Goal: Find specific page/section: Find specific page/section

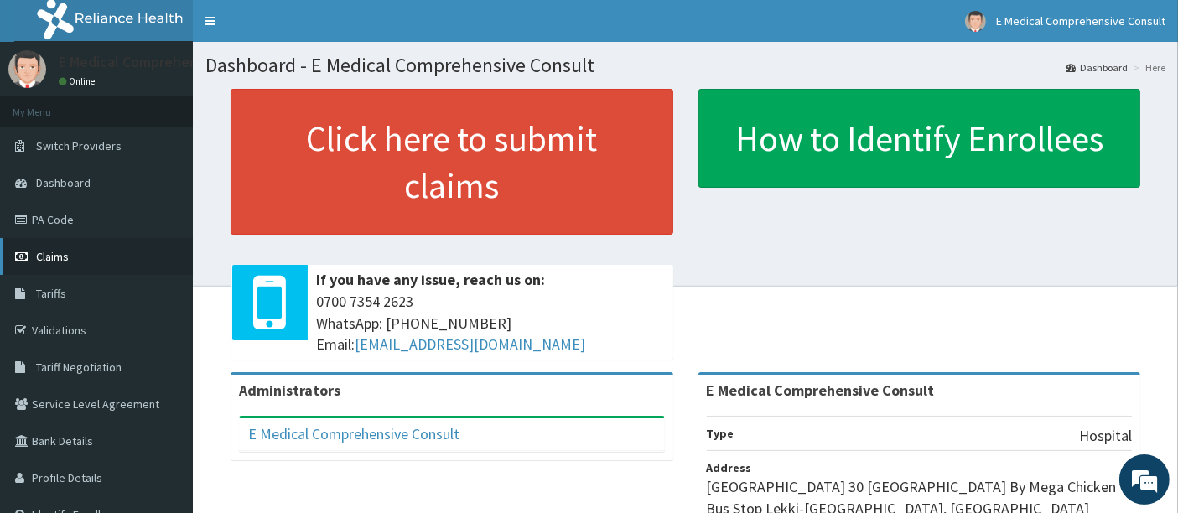
click at [77, 262] on link "Claims" at bounding box center [96, 256] width 193 height 37
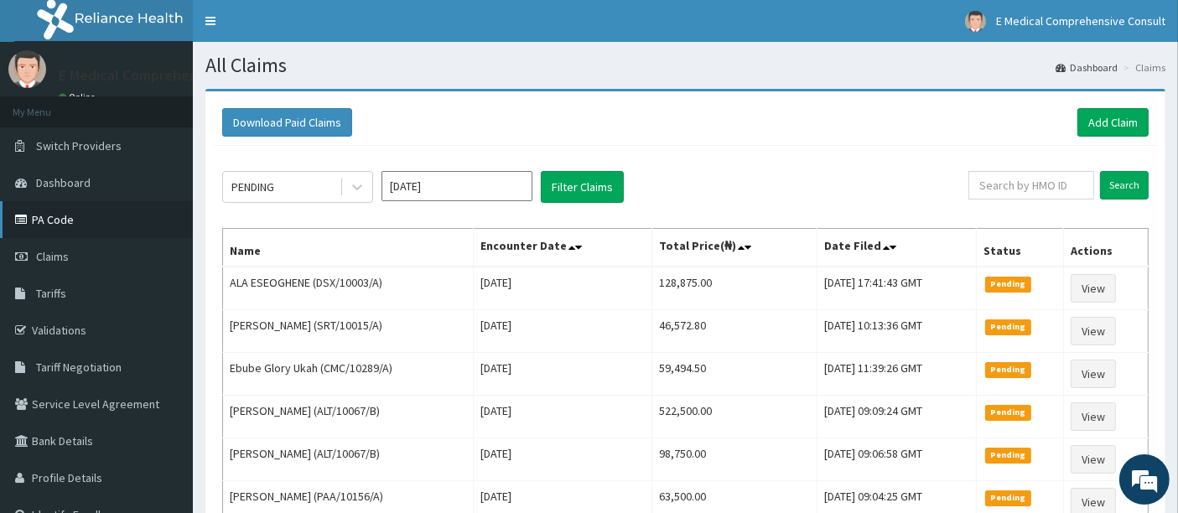
click at [60, 221] on link "PA Code" at bounding box center [96, 219] width 193 height 37
